Goal: Find contact information: Find contact information

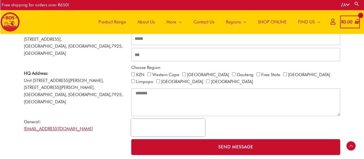
scroll to position [170, 0]
